Goal: Transaction & Acquisition: Purchase product/service

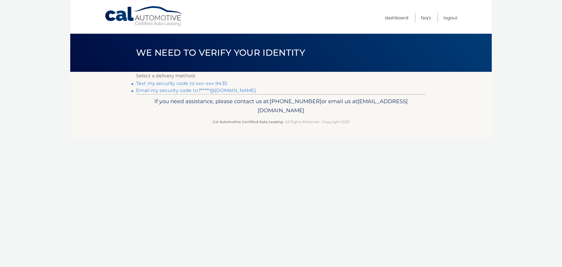
click at [197, 83] on link "Text my security code to xxx-xxx-9435" at bounding box center [181, 84] width 91 height 6
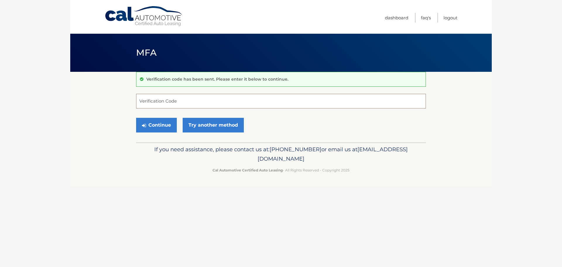
click at [190, 96] on input "Verification Code" at bounding box center [281, 101] width 290 height 15
type input "344828"
click at [165, 125] on button "Continue" at bounding box center [156, 125] width 41 height 15
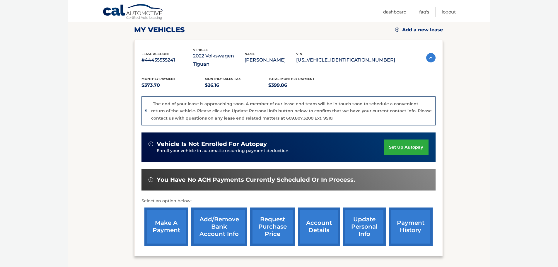
scroll to position [88, 0]
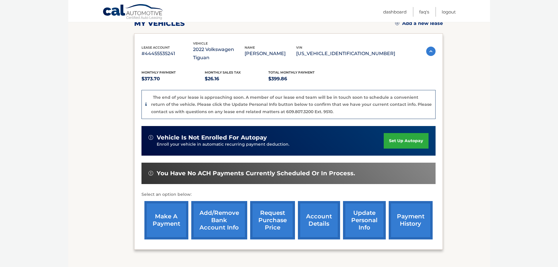
click at [173, 208] on link "make a payment" at bounding box center [166, 220] width 44 height 38
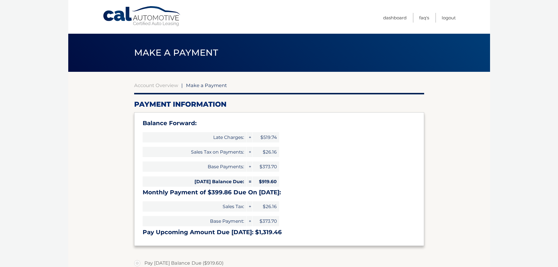
type input "1319.46"
select select "OTFjZGM5MDQtM2NlNi00YWYxLWEzNDQtNzkyMGNjZjc5NDEz"
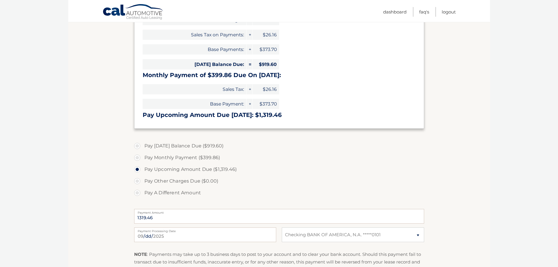
scroll to position [146, 0]
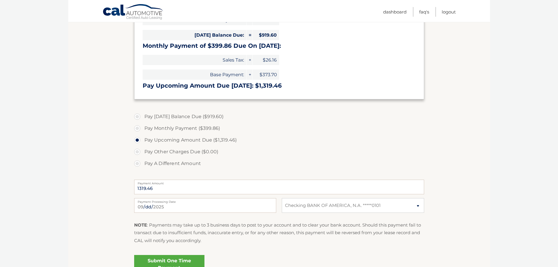
click at [138, 128] on label "Pay Monthly Payment ($399.86)" at bounding box center [279, 128] width 290 height 12
click at [138, 128] on input "Pay Monthly Payment ($399.86)" at bounding box center [139, 126] width 6 height 9
radio input "true"
type input "399.86"
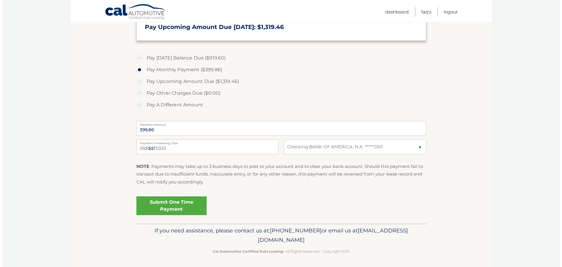
scroll to position [206, 0]
click at [171, 200] on link "Submit One Time Payment" at bounding box center [169, 204] width 70 height 19
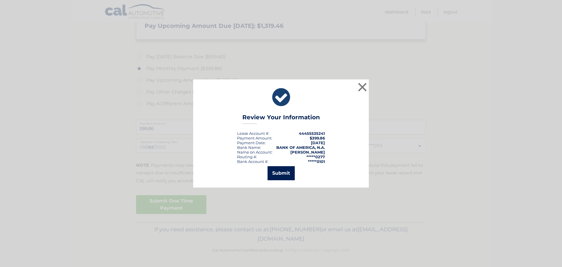
click at [281, 170] on button "Submit" at bounding box center [281, 173] width 27 height 14
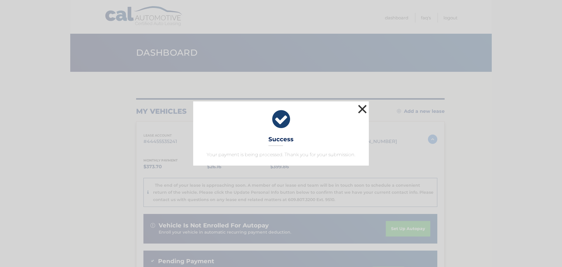
click at [360, 107] on button "×" at bounding box center [363, 109] width 12 height 12
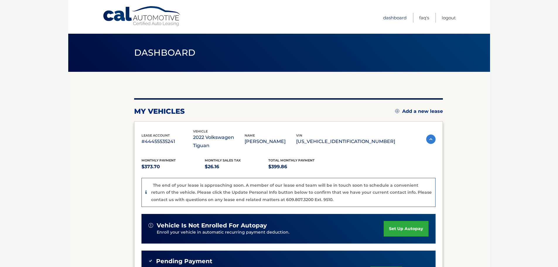
click at [398, 18] on link "Dashboard" at bounding box center [394, 18] width 23 height 10
click at [443, 19] on link "Logout" at bounding box center [449, 18] width 14 height 10
